Goal: Task Accomplishment & Management: Manage account settings

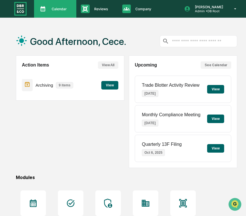
click at [50, 7] on p "Calendar" at bounding box center [58, 9] width 22 height 4
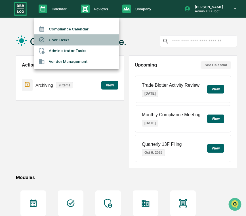
click at [58, 41] on li "User Tasks" at bounding box center [76, 39] width 85 height 11
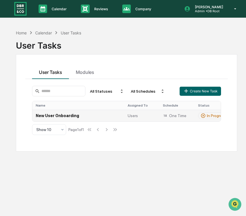
click at [125, 113] on td "Users" at bounding box center [141, 115] width 35 height 12
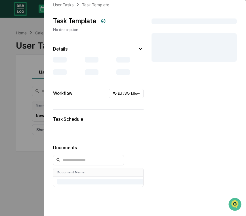
scroll to position [9, 0]
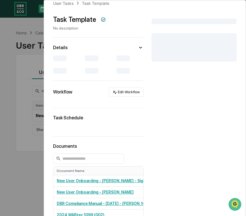
click at [95, 155] on input at bounding box center [88, 158] width 71 height 10
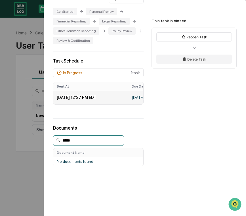
scroll to position [140, 0]
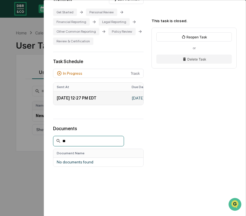
type input "*"
type input "****"
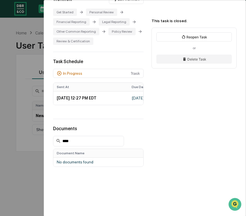
click at [21, 124] on div "User Tasks New User Onboarding New User Onboarding Closed Welcome to Greenboard…" at bounding box center [123, 108] width 246 height 216
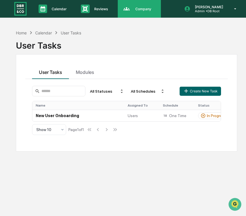
click at [153, 11] on p "Company" at bounding box center [142, 9] width 23 height 4
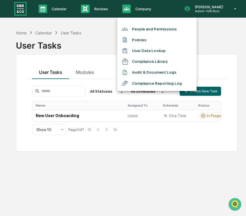
click at [153, 26] on li "People and Permissions" at bounding box center [156, 29] width 79 height 11
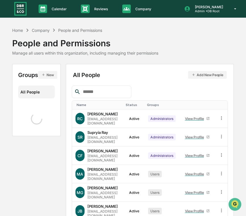
click at [108, 90] on input "text" at bounding box center [105, 91] width 48 height 7
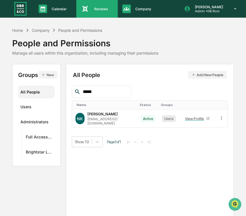
type input "*****"
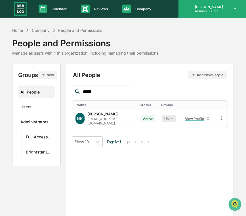
click at [201, 15] on div "[PERSON_NAME] Admin • DB Root" at bounding box center [211, 9] width 67 height 18
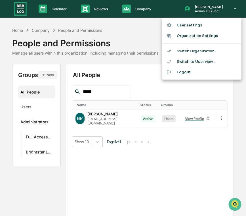
click at [197, 63] on li "Switch to User view..." at bounding box center [201, 61] width 79 height 10
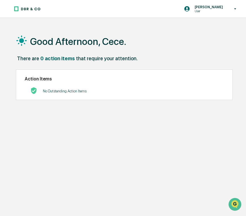
click at [82, 95] on div "No Outstanding Action Items" at bounding box center [65, 91] width 44 height 12
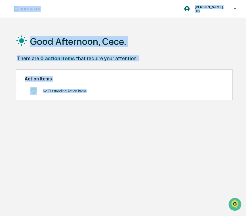
click at [82, 95] on div "No Outstanding Action Items" at bounding box center [65, 91] width 44 height 12
click at [108, 87] on div "No Outstanding Action Items" at bounding box center [124, 91] width 199 height 12
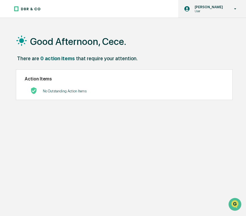
click at [216, 12] on p "User" at bounding box center [208, 11] width 36 height 4
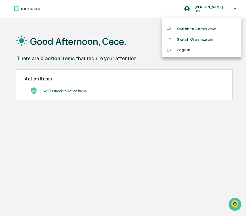
click at [206, 27] on li "Switch to Admin view..." at bounding box center [201, 29] width 79 height 10
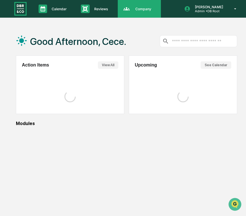
click at [145, 10] on p "Company" at bounding box center [142, 9] width 23 height 4
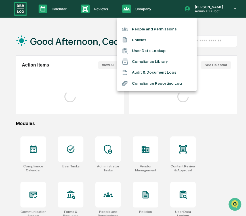
click at [151, 30] on li "People and Permissions" at bounding box center [156, 29] width 79 height 11
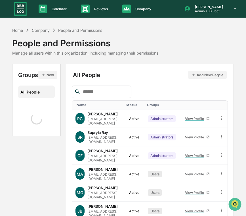
click at [104, 88] on input "text" at bounding box center [105, 91] width 48 height 7
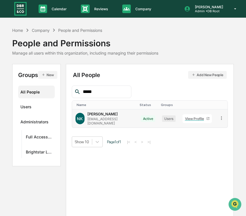
type input "*****"
click at [193, 116] on div "View Profile" at bounding box center [195, 118] width 21 height 4
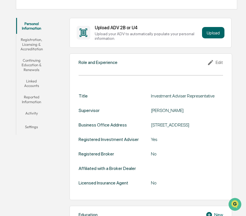
scroll to position [85, 0]
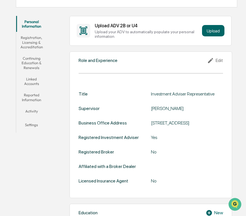
click at [28, 41] on button "Registration, Licensing & Accreditation" at bounding box center [31, 42] width 31 height 21
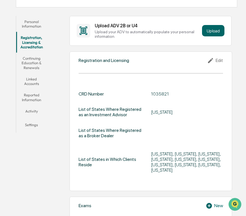
click at [31, 58] on button "Continuing Education & Renewals" at bounding box center [31, 62] width 31 height 21
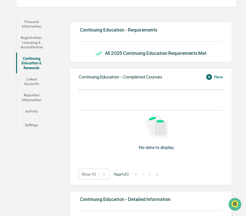
click at [33, 77] on button "Linked Accounts" at bounding box center [31, 81] width 31 height 16
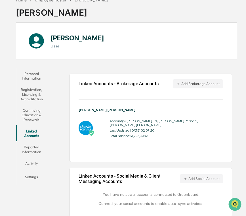
scroll to position [45, 0]
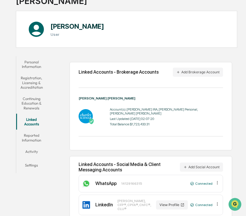
click at [31, 139] on button "Reported Information" at bounding box center [31, 137] width 31 height 16
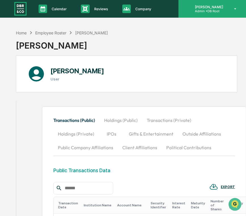
click at [206, 13] on div "[PERSON_NAME] Admin • DB Root" at bounding box center [211, 9] width 67 height 18
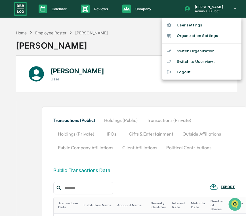
click at [48, 29] on div at bounding box center [123, 108] width 246 height 216
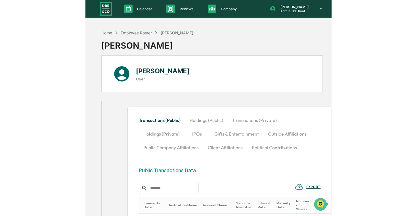
scroll to position [0, 0]
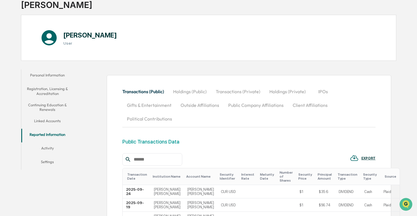
click at [48, 150] on button "Activity" at bounding box center [47, 149] width 52 height 14
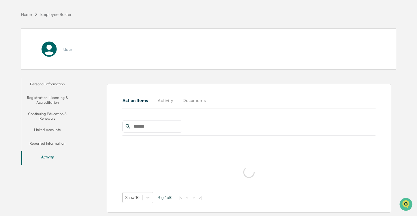
scroll to position [27, 0]
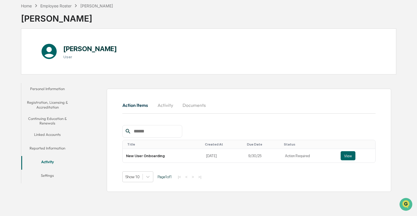
click at [164, 107] on button "Activity" at bounding box center [165, 105] width 26 height 14
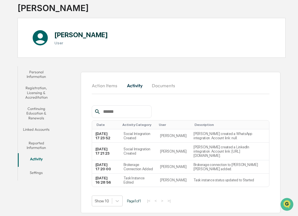
scroll to position [0, 0]
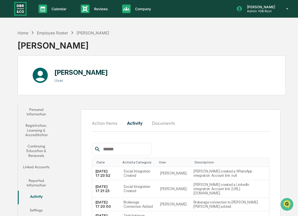
click at [25, 5] on img at bounding box center [21, 8] width 14 height 15
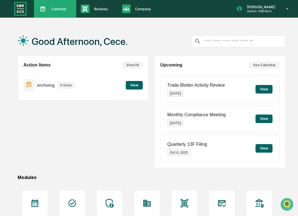
click at [41, 7] on icon at bounding box center [43, 8] width 5 height 5
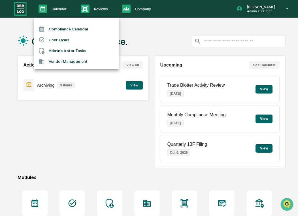
click at [53, 40] on li "User Tasks" at bounding box center [76, 39] width 85 height 11
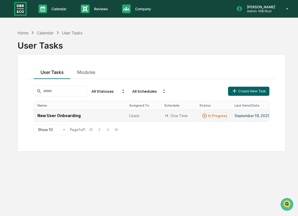
click at [91, 113] on td "New User Onboarding" at bounding box center [80, 115] width 92 height 12
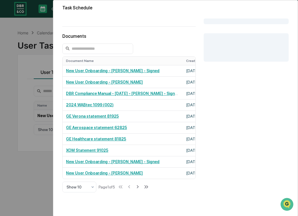
scroll to position [176, 0]
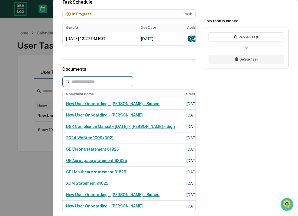
click at [111, 87] on input at bounding box center [97, 81] width 71 height 10
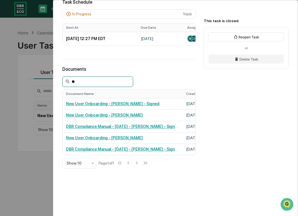
type input "**"
click at [13, 115] on div "User Tasks New User Onboarding New User Onboarding Closed Welcome to Greenboard…" at bounding box center [149, 108] width 298 height 216
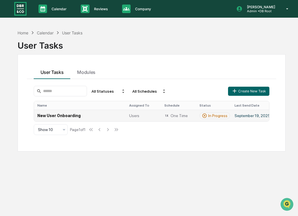
click at [102, 114] on td "New User Onboarding" at bounding box center [80, 115] width 92 height 12
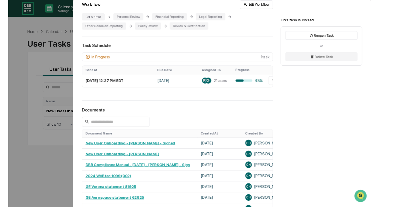
scroll to position [98, 0]
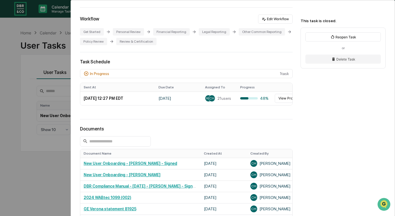
click at [6, 138] on div "User Tasks New User Onboarding New User Onboarding Closed Welcome to Greenboard…" at bounding box center [197, 108] width 395 height 216
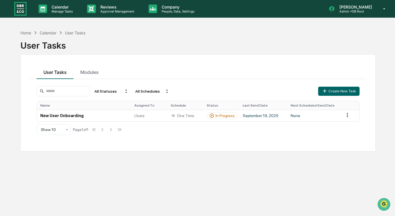
click at [21, 11] on img at bounding box center [21, 8] width 14 height 15
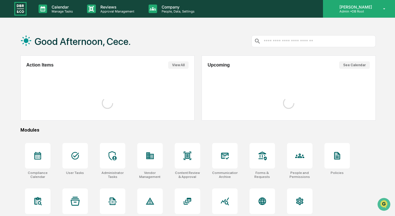
click at [246, 17] on div "[PERSON_NAME] Admin • DB Root" at bounding box center [359, 9] width 72 height 18
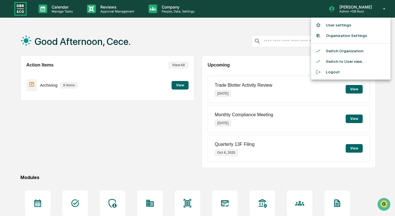
click at [246, 52] on li "Switch Organization" at bounding box center [350, 51] width 79 height 10
